Goal: Task Accomplishment & Management: Complete application form

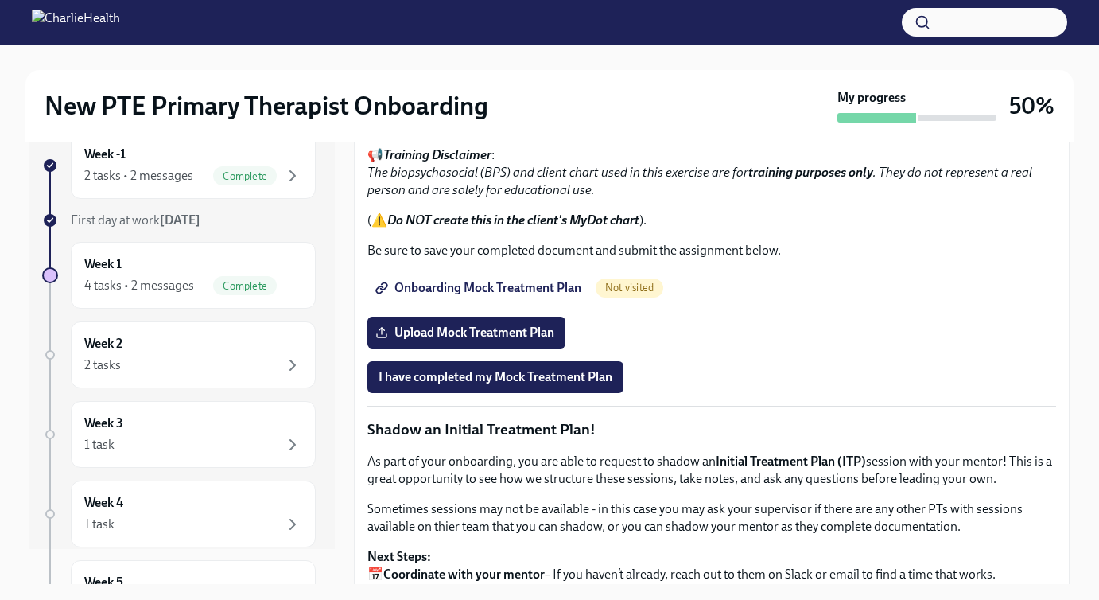
scroll to position [1046, 0]
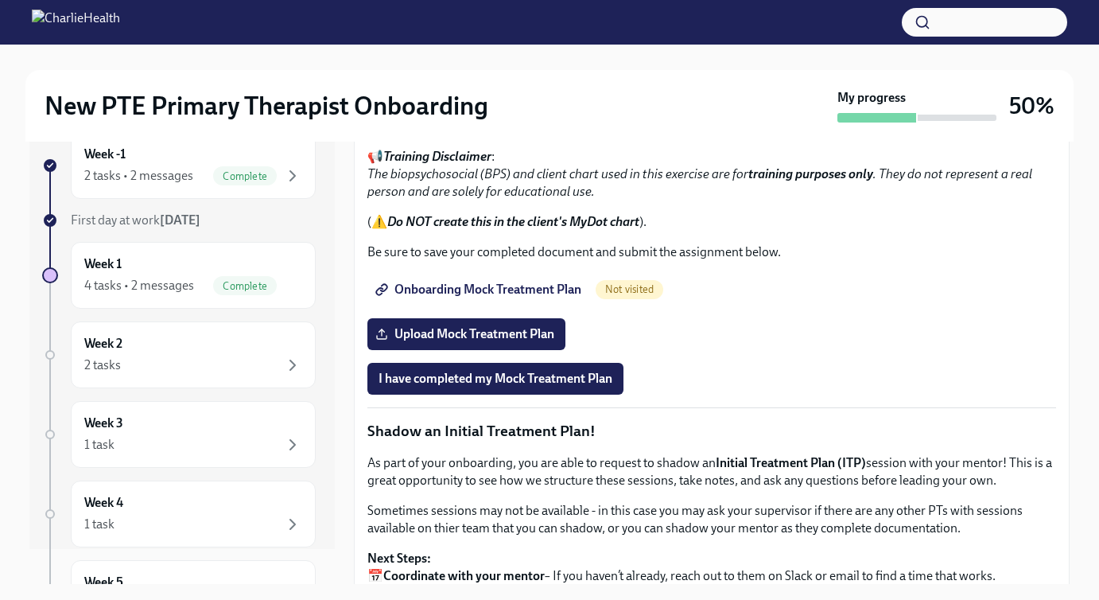
click at [478, 33] on span "I confirm I have reviewed the MBC training materials" at bounding box center [523, 25] width 289 height 16
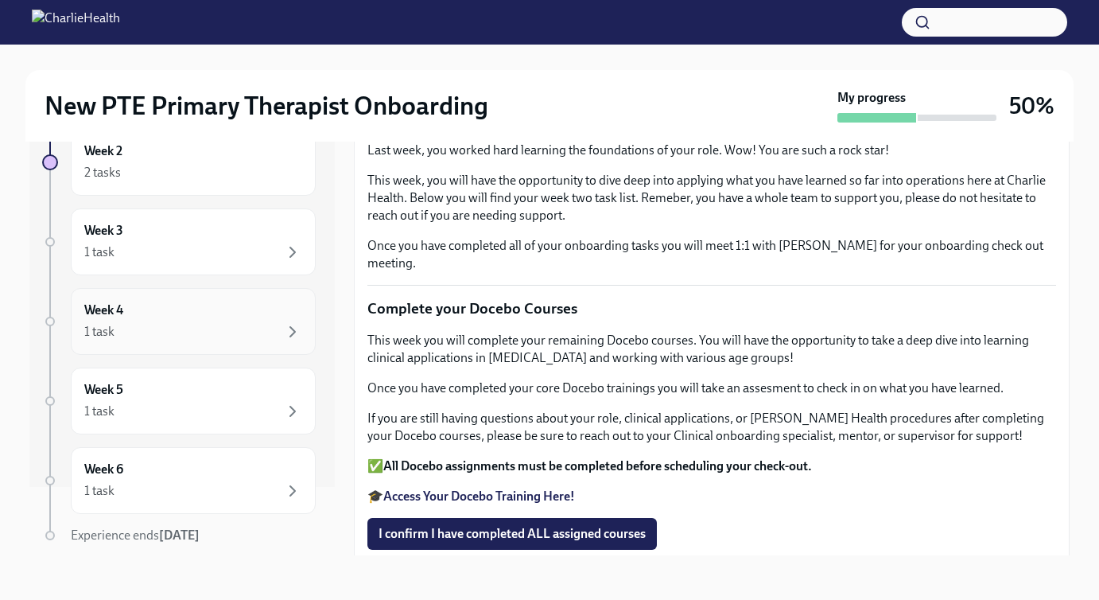
scroll to position [121, 0]
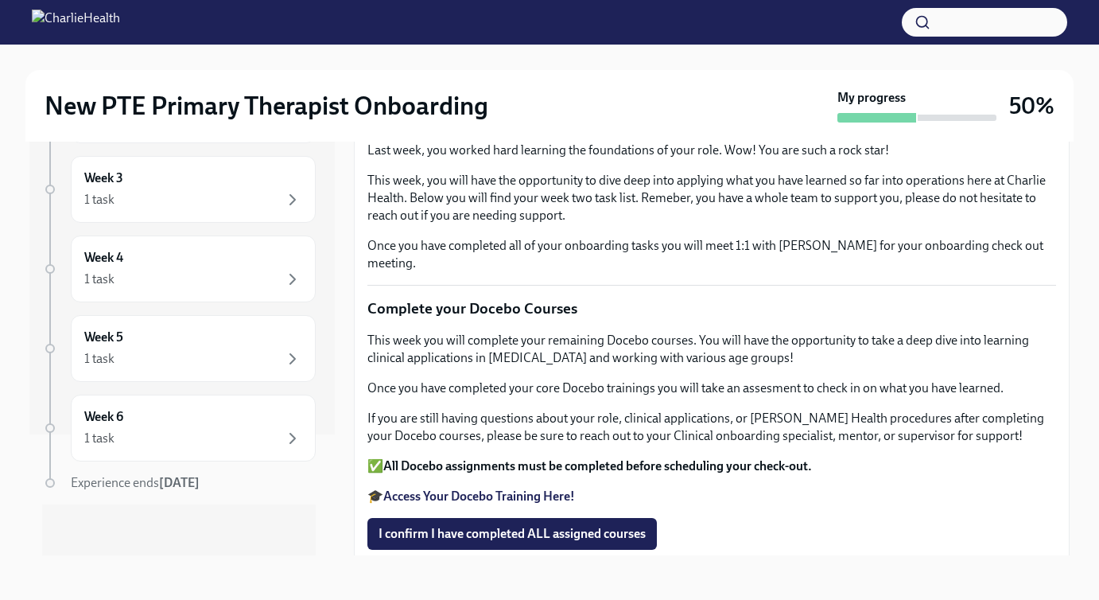
drag, startPoint x: 231, startPoint y: 480, endPoint x: 161, endPoint y: 480, distance: 70.8
click at [161, 480] on div "Experience ends [DATE]" at bounding box center [193, 482] width 245 height 17
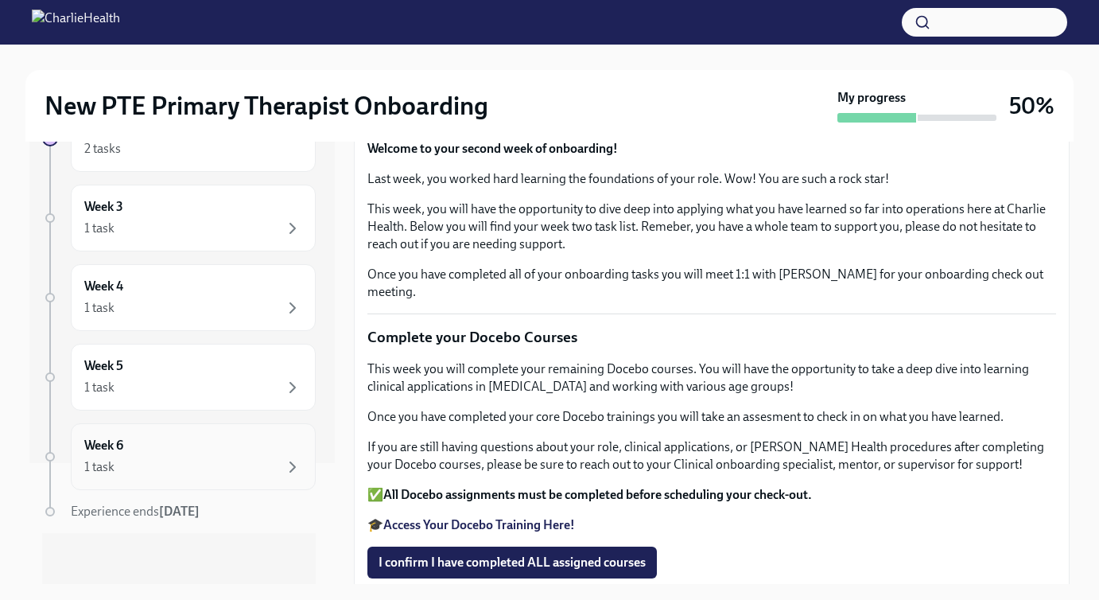
scroll to position [0, 0]
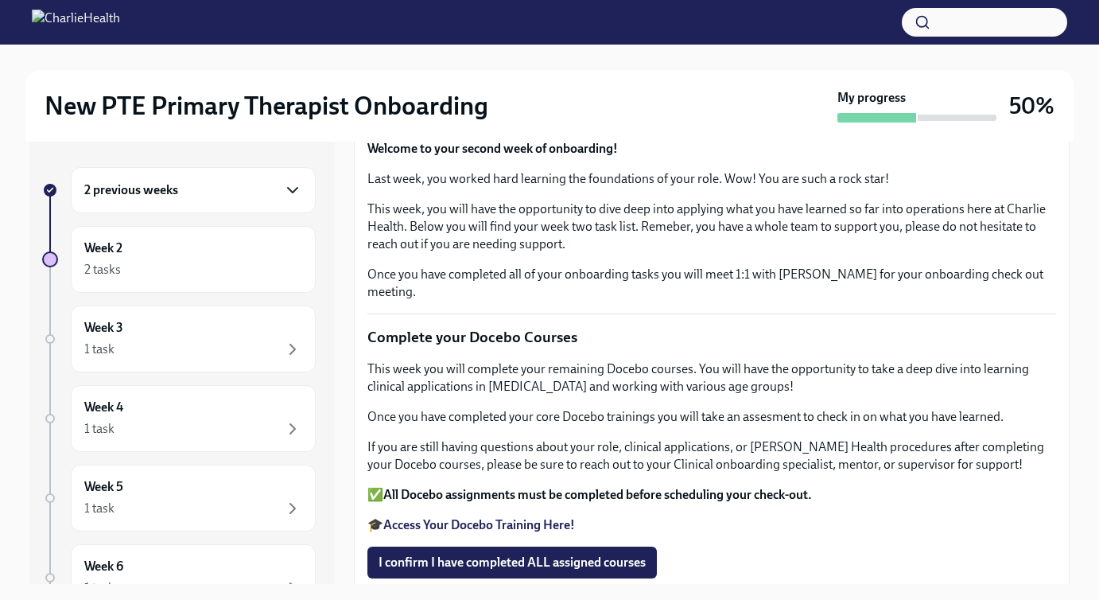
click at [292, 192] on icon "button" at bounding box center [293, 190] width 10 height 5
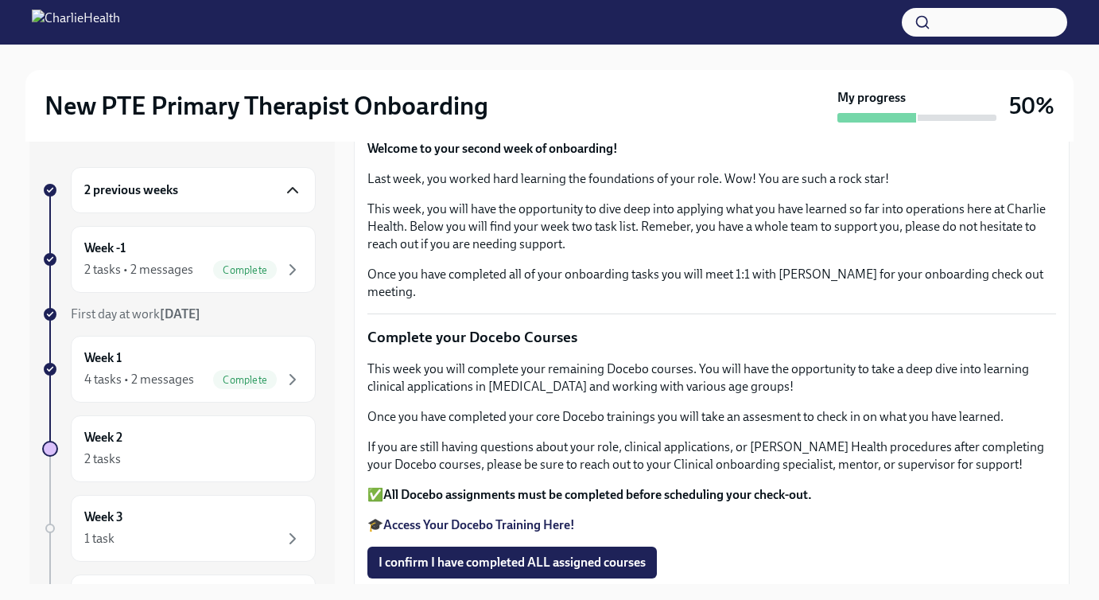
click at [292, 192] on icon "button" at bounding box center [292, 190] width 19 height 19
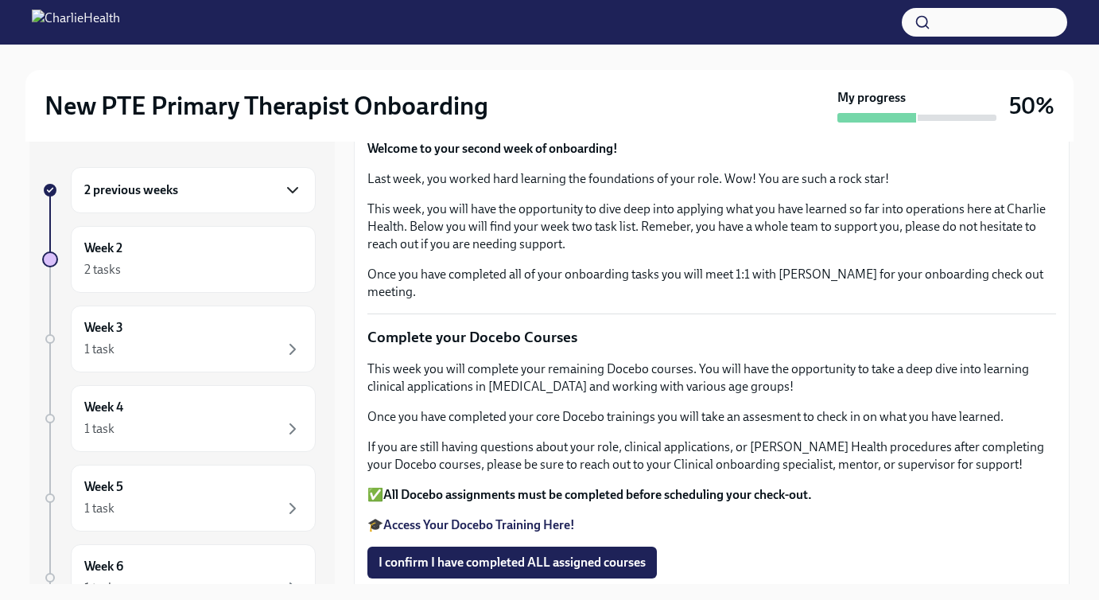
click at [292, 191] on icon "button" at bounding box center [293, 190] width 10 height 5
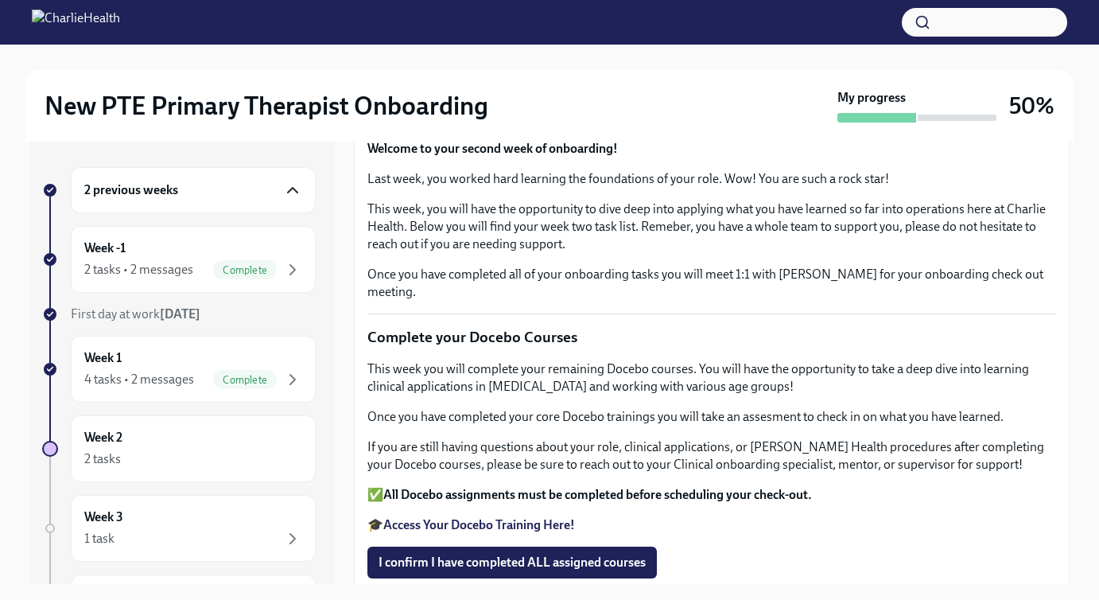
click at [292, 191] on icon "button" at bounding box center [292, 190] width 19 height 19
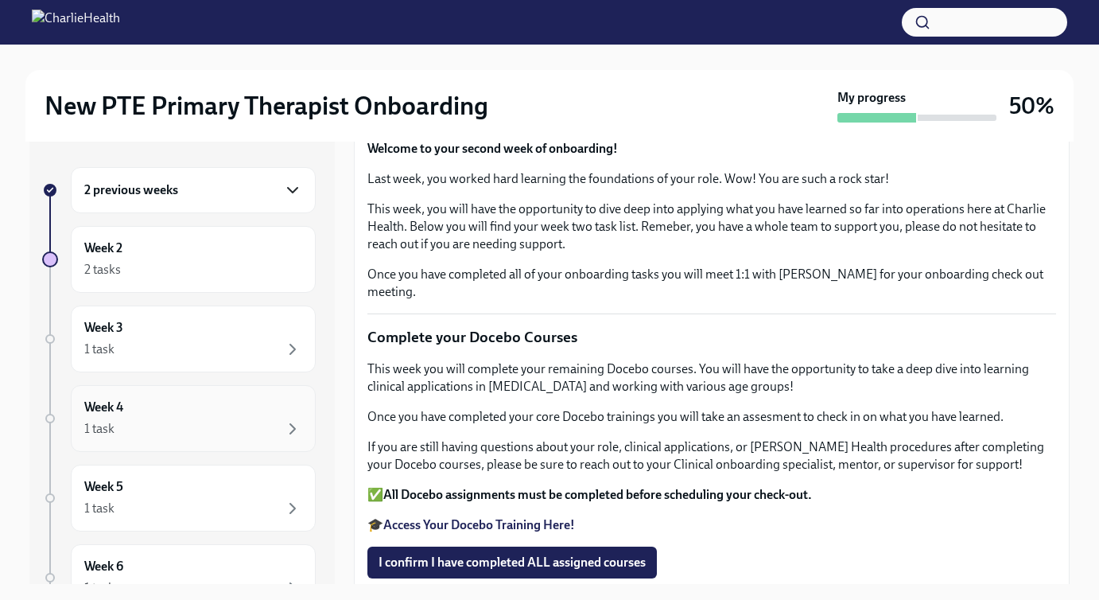
scroll to position [121, 0]
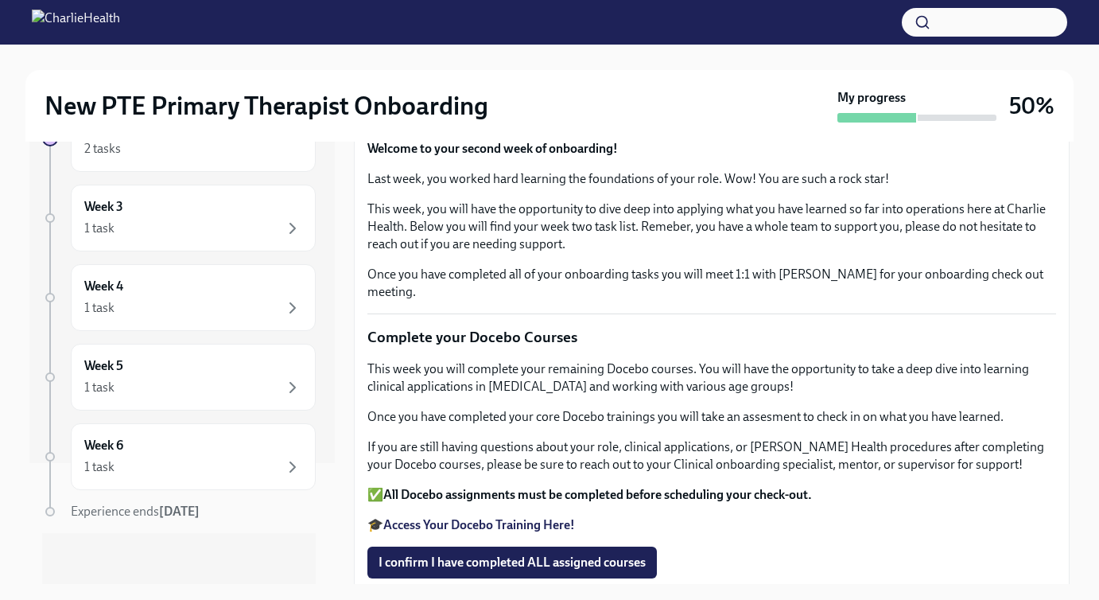
click at [131, 507] on span "Experience ends [DATE]" at bounding box center [135, 510] width 129 height 15
drag, startPoint x: 131, startPoint y: 507, endPoint x: 239, endPoint y: 507, distance: 107.4
click at [239, 507] on div "Experience ends [DATE]" at bounding box center [193, 511] width 245 height 17
